Goal: Navigation & Orientation: Find specific page/section

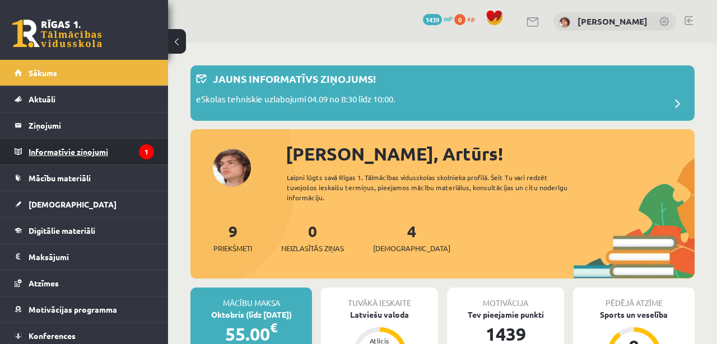
click at [123, 148] on legend "Informatīvie ziņojumi 1" at bounding box center [91, 152] width 125 height 26
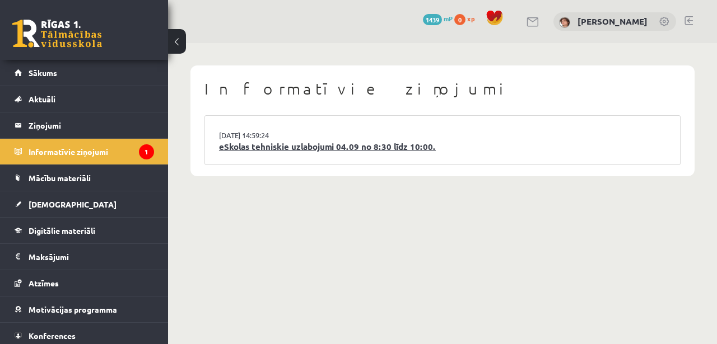
click at [314, 149] on link "eSkolas tehniskie uzlabojumi 04.09 no 8:30 līdz 10:00." at bounding box center [442, 147] width 447 height 13
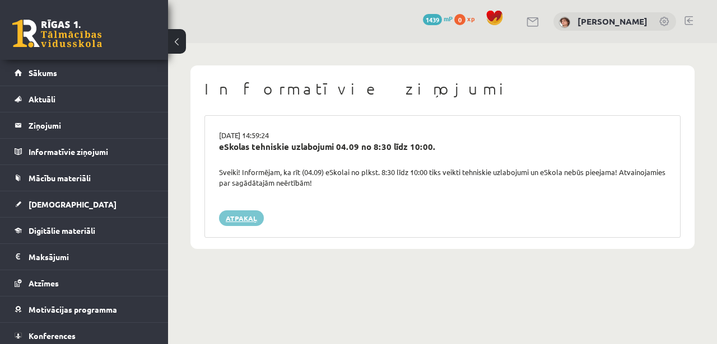
click at [245, 214] on link "Atpakaļ" at bounding box center [241, 218] width 45 height 16
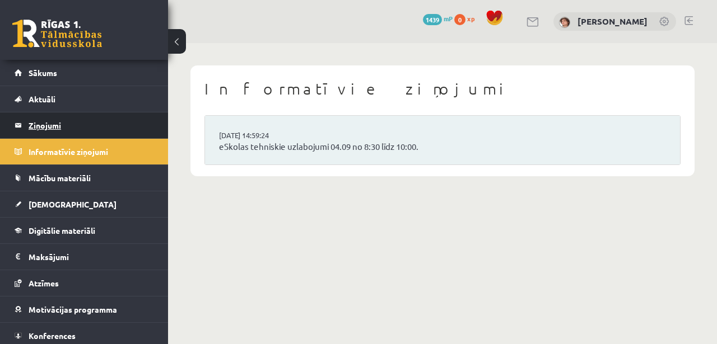
click at [71, 133] on legend "Ziņojumi 0" at bounding box center [91, 126] width 125 height 26
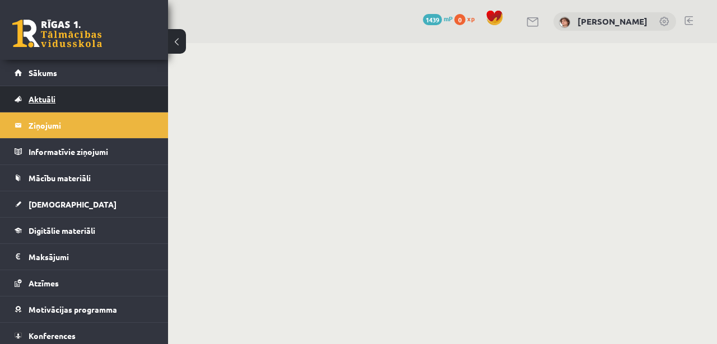
click at [96, 104] on link "Aktuāli" at bounding box center [84, 99] width 139 height 26
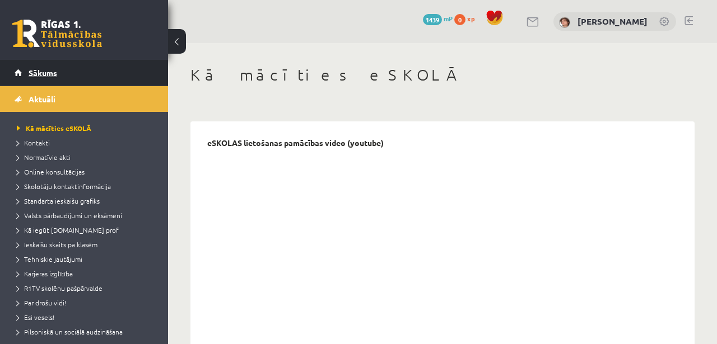
click at [85, 63] on link "Sākums" at bounding box center [84, 73] width 139 height 26
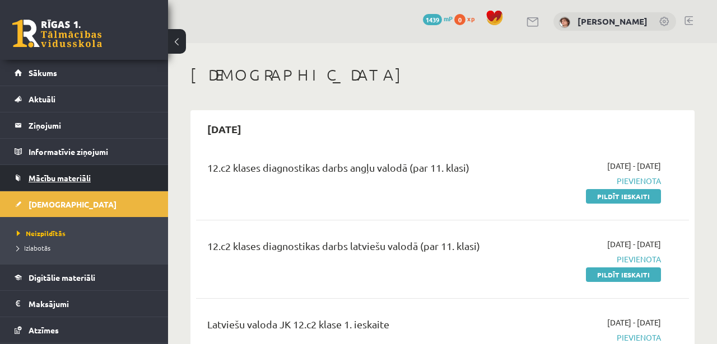
click at [38, 175] on span "Mācību materiāli" at bounding box center [60, 178] width 62 height 10
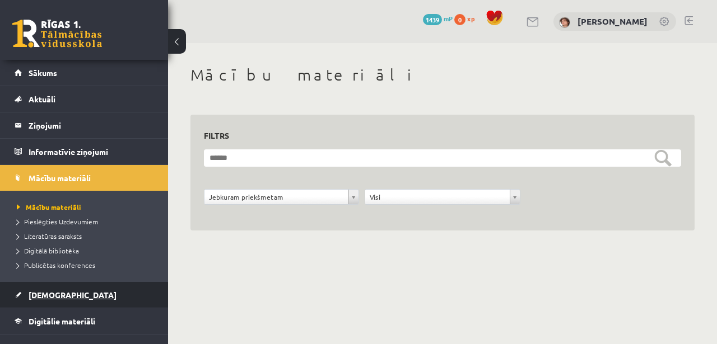
click at [63, 293] on link "[DEMOGRAPHIC_DATA]" at bounding box center [84, 295] width 139 height 26
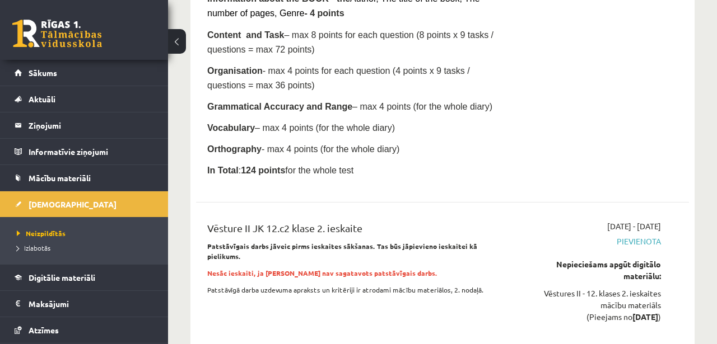
scroll to position [4874, 0]
